Goal: Answer question/provide support: Share knowledge or assist other users

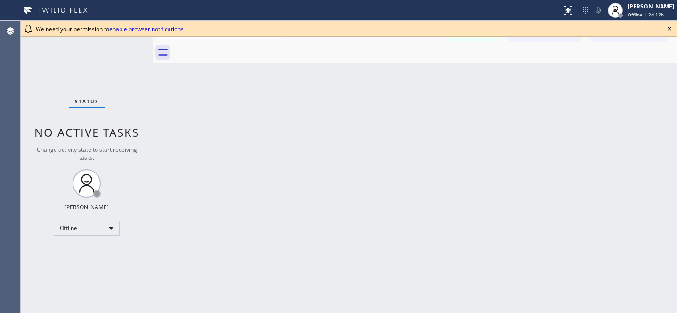
click at [671, 29] on icon at bounding box center [669, 28] width 11 height 11
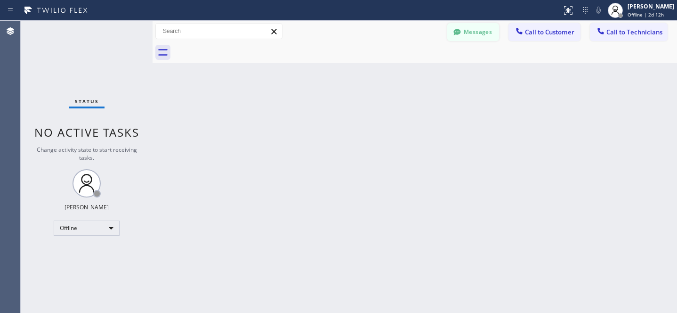
click at [462, 24] on button "Messages" at bounding box center [474, 32] width 52 height 18
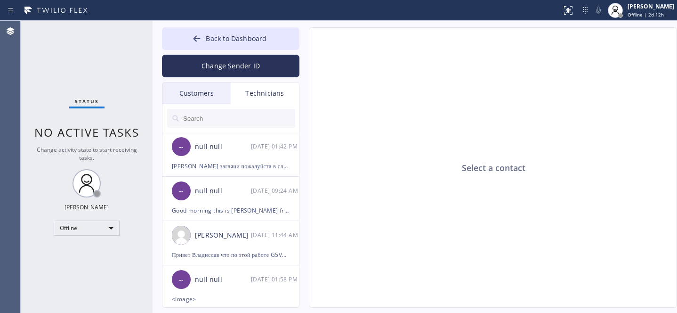
click at [211, 90] on div "Customers" at bounding box center [197, 93] width 68 height 22
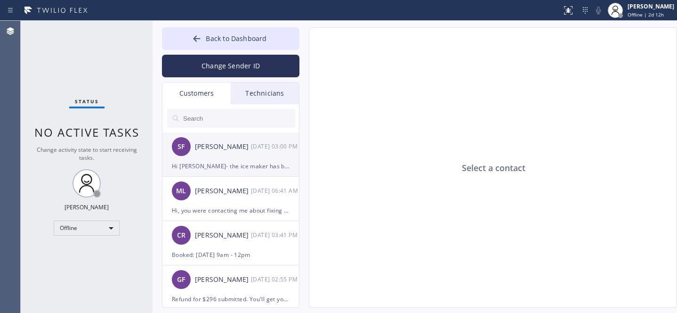
click at [220, 161] on div "Hi [PERSON_NAME]- the ice maker has been working these last two days. If it act…" at bounding box center [231, 166] width 118 height 11
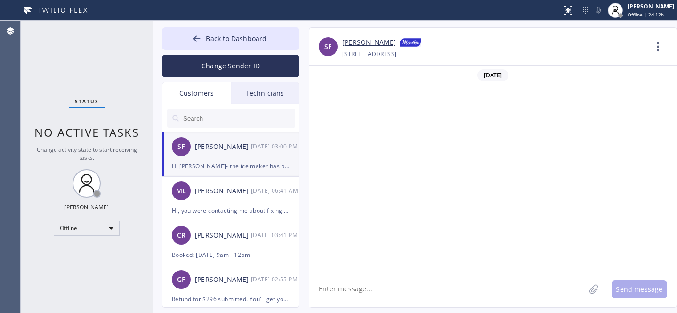
scroll to position [2148, 0]
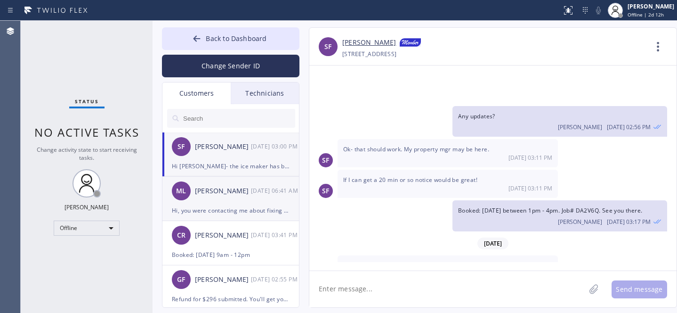
click at [234, 203] on div "ML [PERSON_NAME] [DATE] 06:41 AM" at bounding box center [232, 191] width 138 height 28
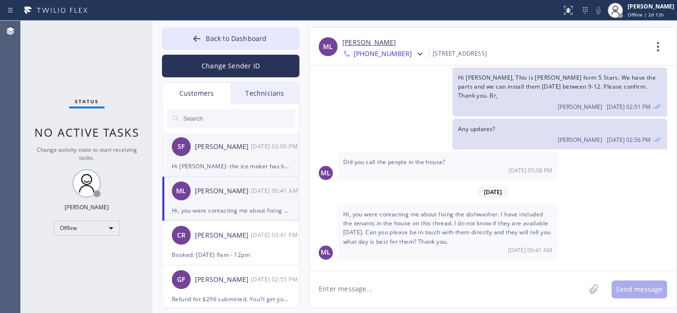
scroll to position [9, 0]
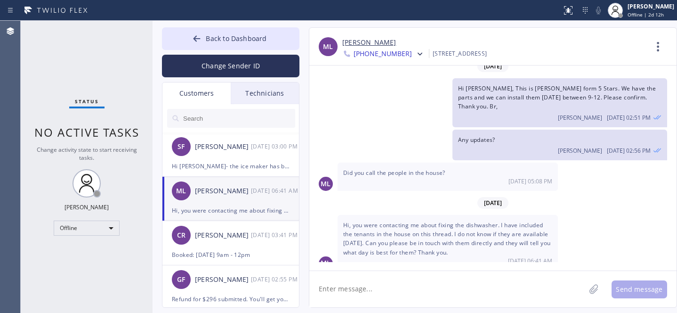
click at [348, 39] on link "[PERSON_NAME]" at bounding box center [369, 42] width 54 height 11
click at [219, 154] on div "SF [PERSON_NAME] [DATE] 03:00 PM" at bounding box center [232, 146] width 138 height 28
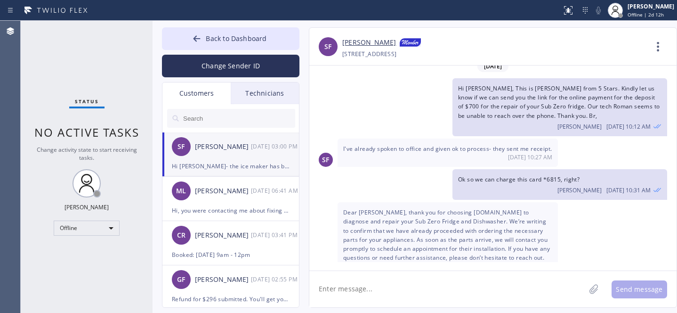
scroll to position [2148, 0]
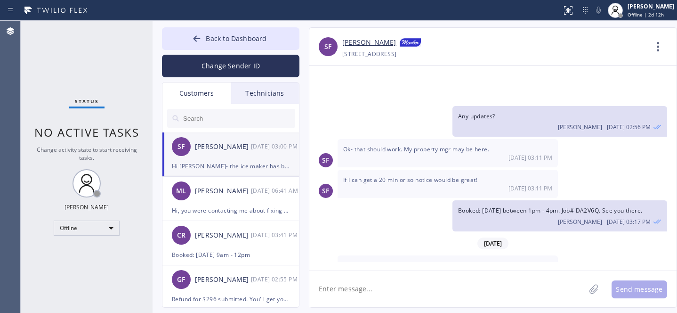
click at [348, 43] on link "[PERSON_NAME]" at bounding box center [369, 42] width 54 height 11
click at [213, 155] on div "SF [PERSON_NAME] [DATE] 03:00 PM" at bounding box center [232, 146] width 138 height 28
click at [196, 39] on icon at bounding box center [197, 38] width 7 height 6
